Goal: Task Accomplishment & Management: Manage account settings

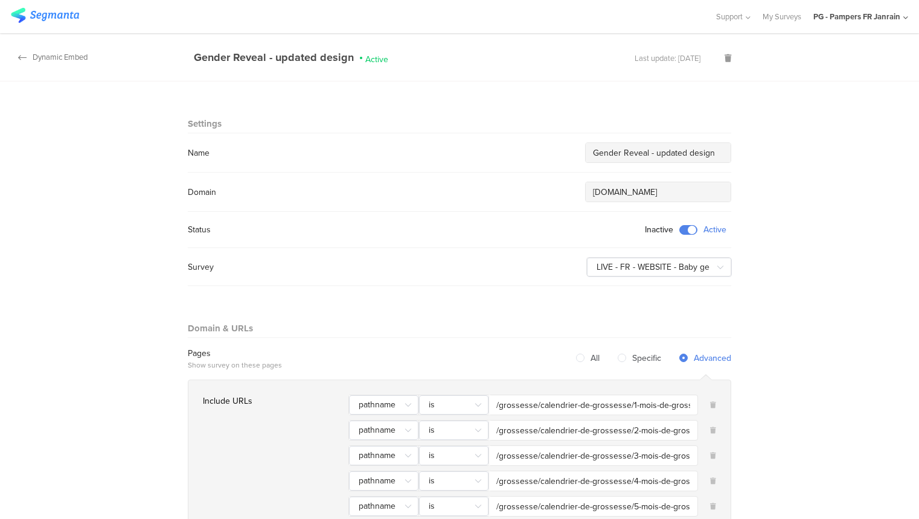
click at [19, 60] on icon at bounding box center [22, 58] width 8 height 10
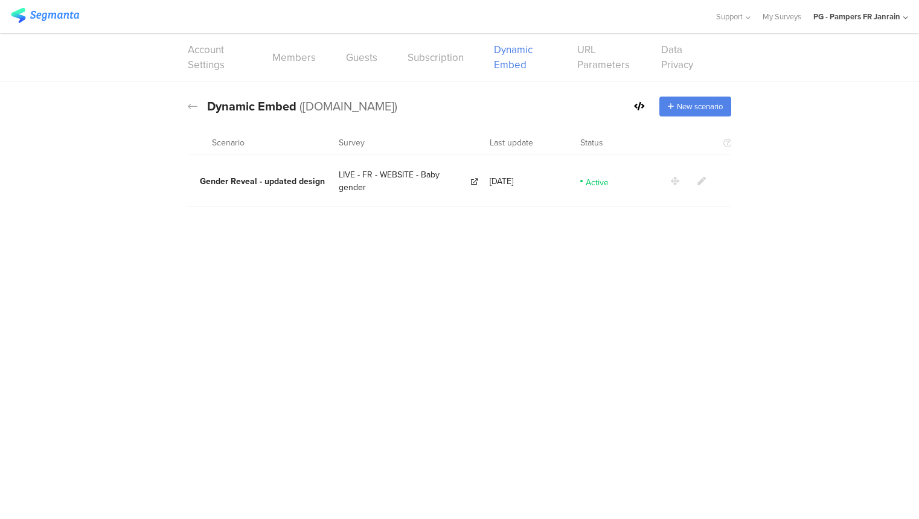
click at [702, 178] on icon at bounding box center [701, 181] width 8 height 8
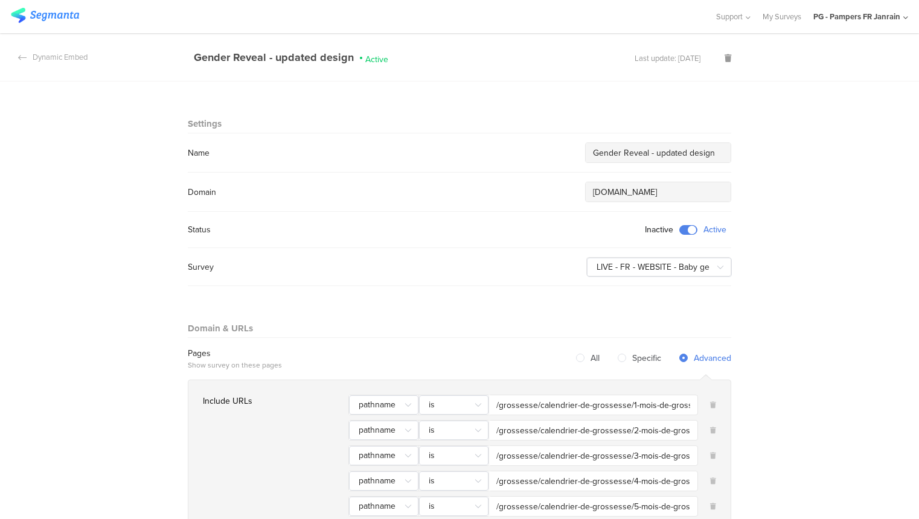
click at [588, 405] on input "/grossesse/calendrier-de-grossesse/1-mois-de-grossesse" at bounding box center [593, 405] width 194 height 13
